Goal: Complete application form: Complete application form

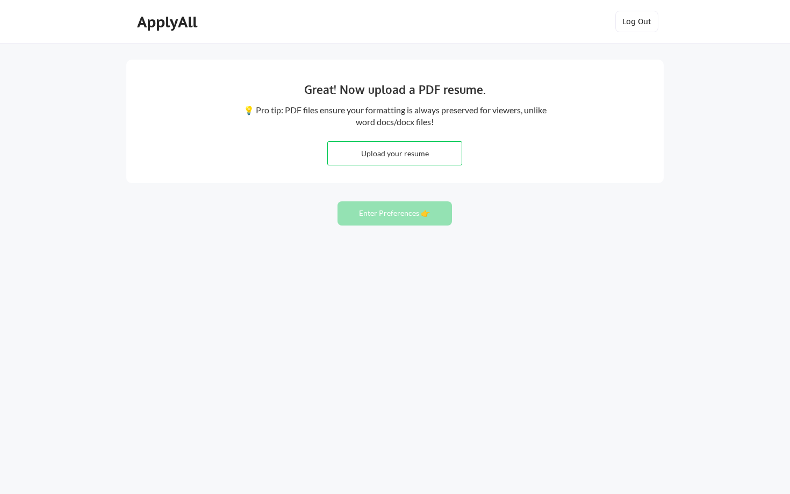
click at [372, 155] on input "file" at bounding box center [395, 153] width 134 height 23
type input "C:\fakepath\[PERSON_NAME] CV 2025.pdf"
click at [441, 214] on button "Enter Preferences 👉" at bounding box center [394, 213] width 114 height 24
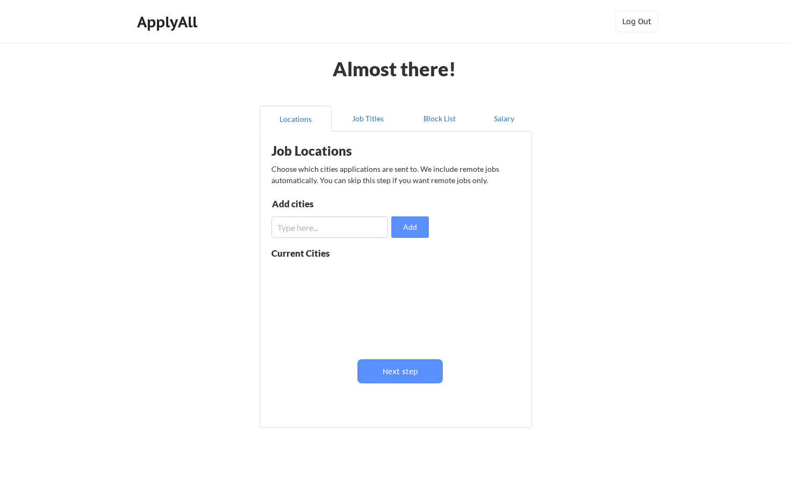
click at [442, 152] on div "Job Locations Choose which cities applications are sent to. We include remote j…" at bounding box center [397, 276] width 265 height 278
click at [367, 224] on input "input" at bounding box center [329, 227] width 117 height 21
type input "S"
type input "[GEOGRAPHIC_DATA]"
click at [417, 230] on button "Add" at bounding box center [410, 227] width 38 height 21
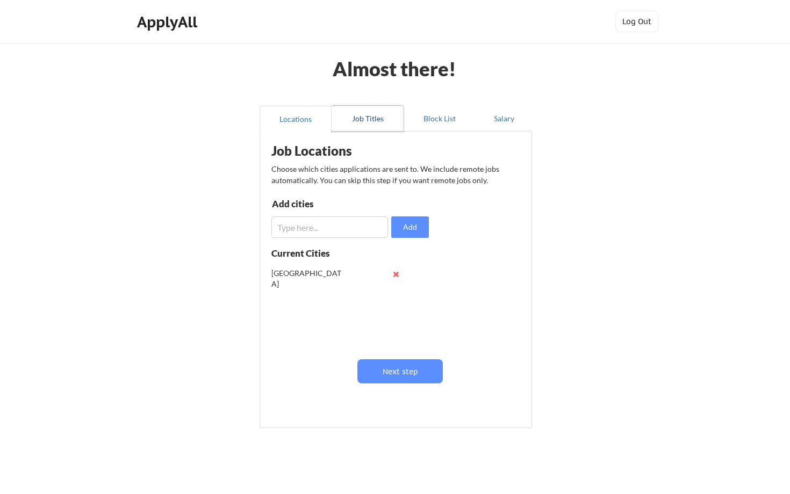
click at [365, 119] on button "Job Titles" at bounding box center [367, 119] width 72 height 26
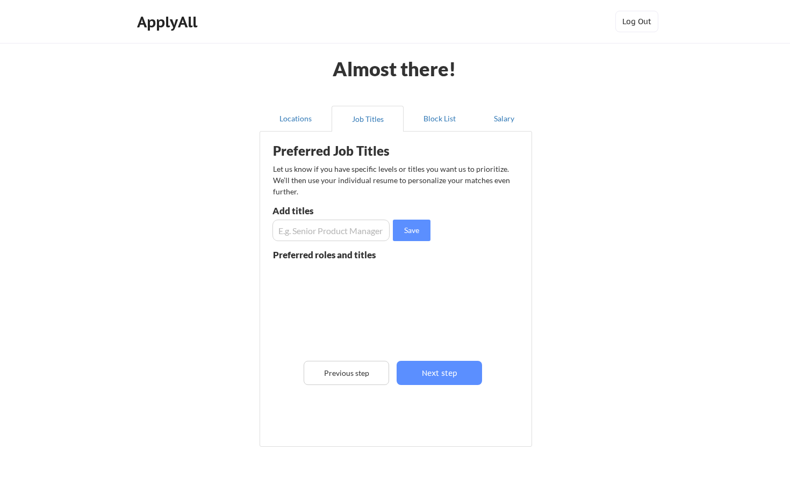
click at [372, 242] on div "Preferred Job Titles Let us know if you have specific levels or titles you want…" at bounding box center [397, 286] width 265 height 299
click at [372, 230] on input "input" at bounding box center [330, 230] width 117 height 21
click at [454, 123] on button "Block List" at bounding box center [439, 119] width 72 height 26
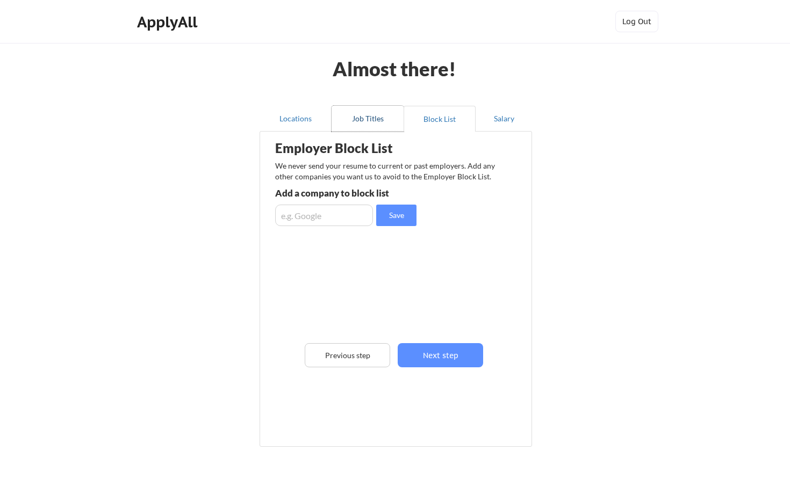
click at [376, 118] on button "Job Titles" at bounding box center [367, 119] width 72 height 26
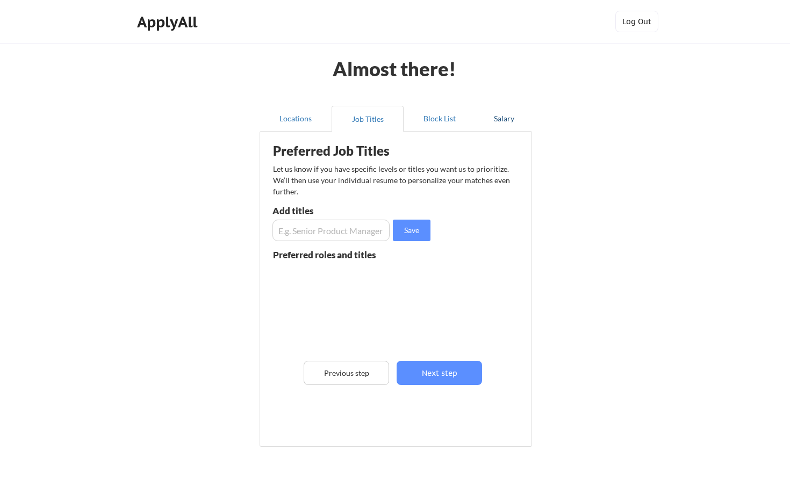
click at [507, 122] on button "Salary" at bounding box center [503, 119] width 56 height 26
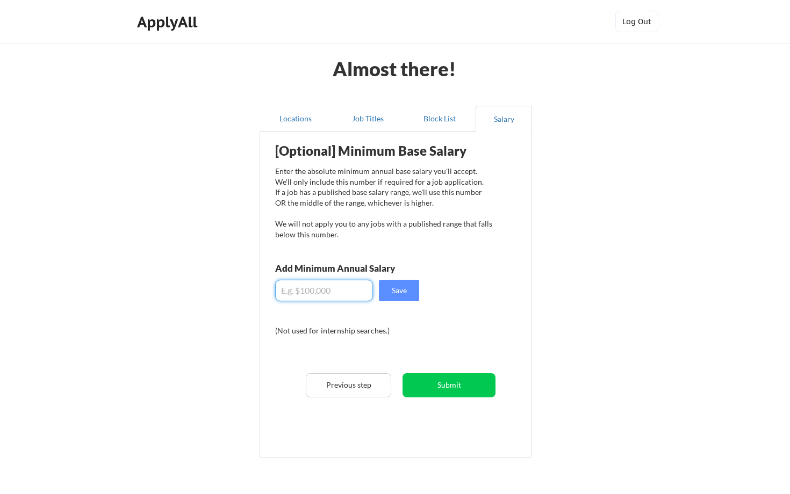
click at [349, 290] on input "input" at bounding box center [324, 290] width 98 height 21
click at [282, 295] on input "input" at bounding box center [324, 290] width 98 height 21
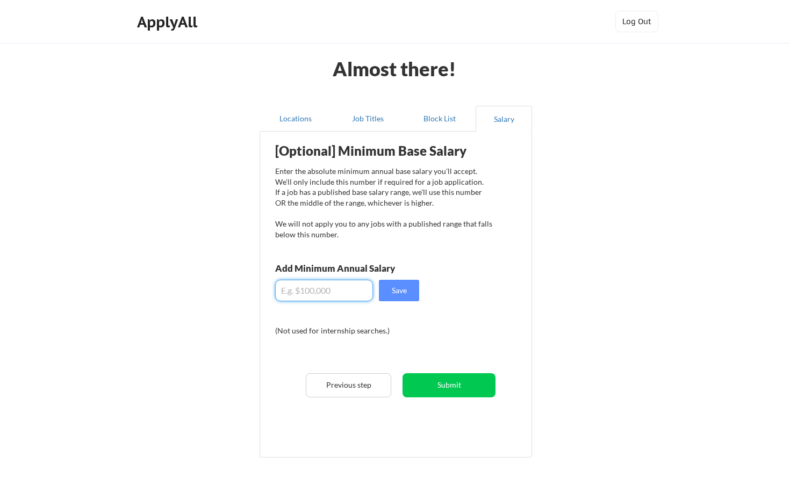
click at [305, 320] on div "[Optional] Minimum Base Salary Enter the absolute minimum annual base salary yo…" at bounding box center [397, 290] width 265 height 307
click at [320, 124] on button "Locations" at bounding box center [296, 119] width 72 height 26
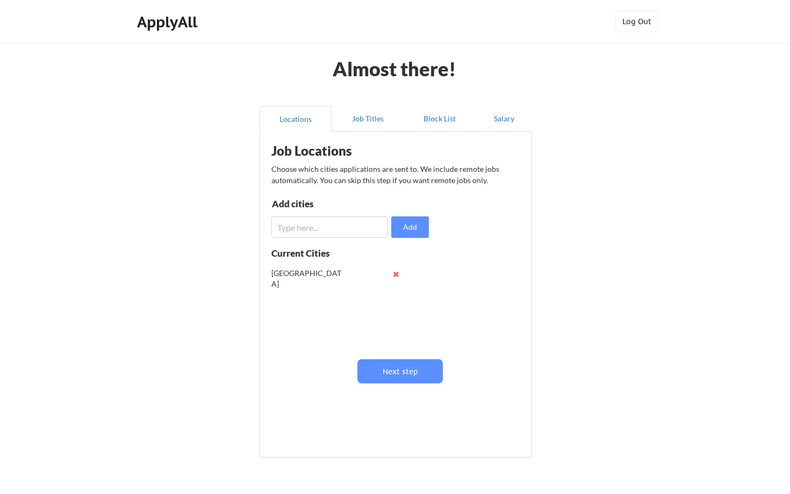
click at [260, 106] on button "Locations" at bounding box center [296, 119] width 72 height 26
